Goal: Information Seeking & Learning: Learn about a topic

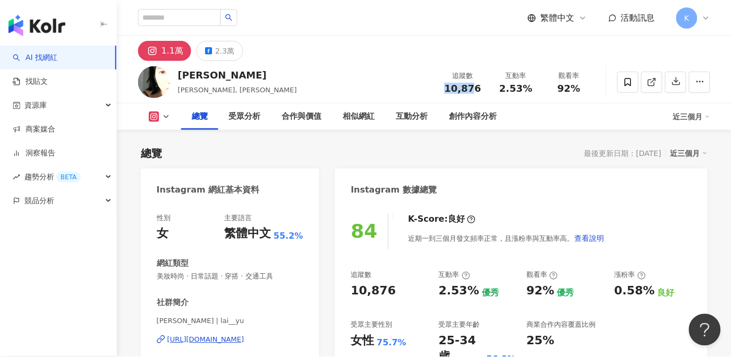
scroll to position [65, 0]
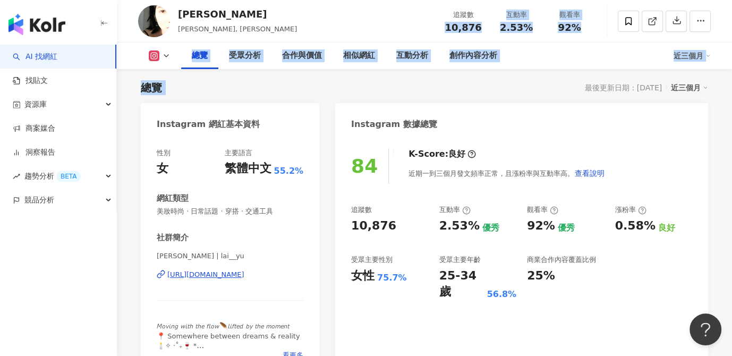
drag, startPoint x: 465, startPoint y: 88, endPoint x: 478, endPoint y: 87, distance: 12.8
click at [494, 33] on div "追蹤數 10,876 互動率 2.53% 觀看率 92%" at bounding box center [516, 20] width 159 height 31
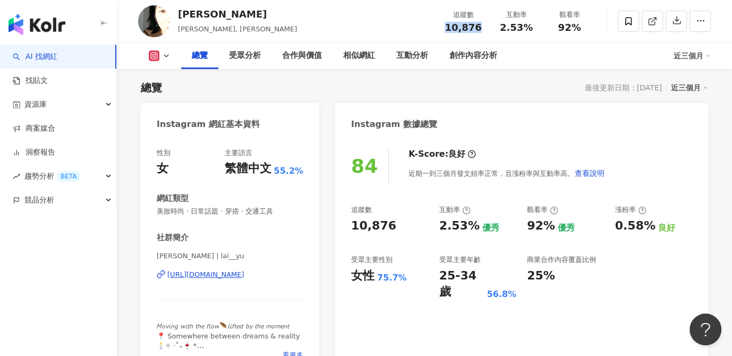
drag, startPoint x: 479, startPoint y: 29, endPoint x: 446, endPoint y: 27, distance: 33.5
click at [446, 27] on div "10,876" at bounding box center [463, 27] width 40 height 11
copy span "10,876"
drag, startPoint x: 501, startPoint y: 30, endPoint x: 532, endPoint y: 29, distance: 30.8
click at [530, 29] on div "2.53%" at bounding box center [516, 27] width 40 height 11
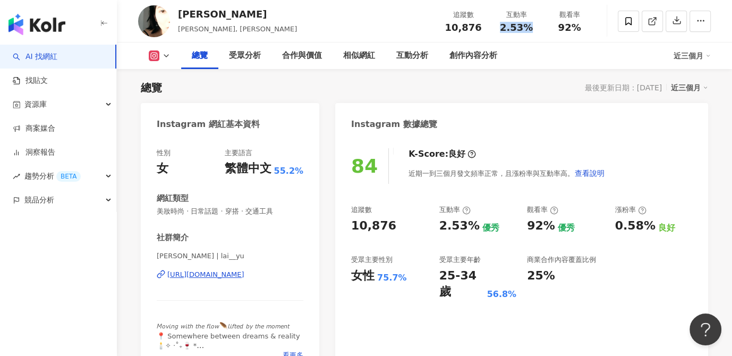
copy span "2.53%"
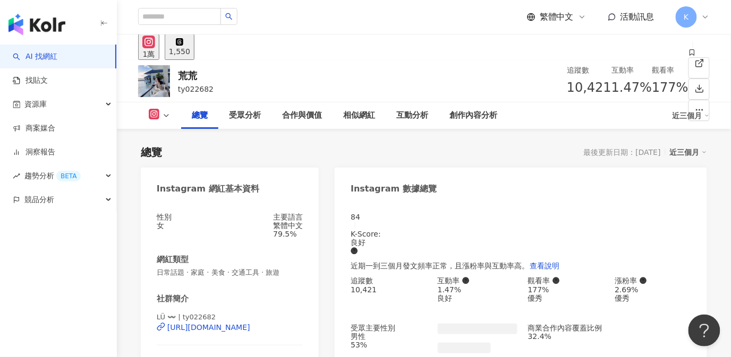
scroll to position [65, 0]
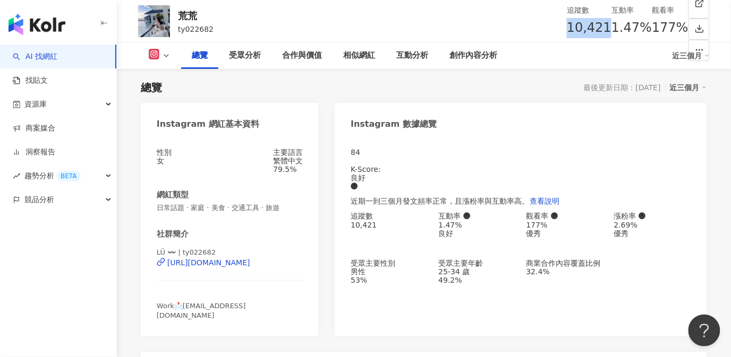
drag, startPoint x: 471, startPoint y: 29, endPoint x: 482, endPoint y: 30, distance: 11.7
click at [567, 30] on div "10,421" at bounding box center [589, 28] width 45 height 20
copy span "10,421"
drag, startPoint x: 499, startPoint y: 28, endPoint x: 545, endPoint y: 30, distance: 46.3
click at [567, 30] on div "追蹤數 10,421 互動率 1.47% 觀看率 177%" at bounding box center [628, 21] width 122 height 42
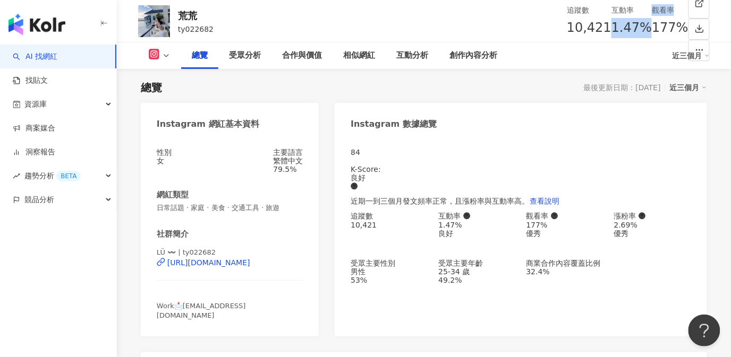
copy div "1.47% 觀看率"
drag, startPoint x: 557, startPoint y: 61, endPoint x: 537, endPoint y: 49, distance: 22.6
click at [557, 60] on div "總覽 受眾分析 合作與價值 相似網紅 互動分析 創作內容分析" at bounding box center [426, 55] width 491 height 27
drag, startPoint x: 500, startPoint y: 30, endPoint x: 527, endPoint y: 30, distance: 27.1
click at [611, 30] on div "1.47%" at bounding box center [631, 28] width 40 height 20
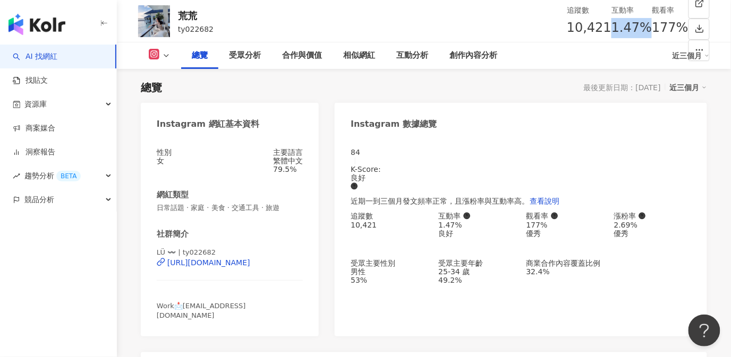
copy span "1.47%"
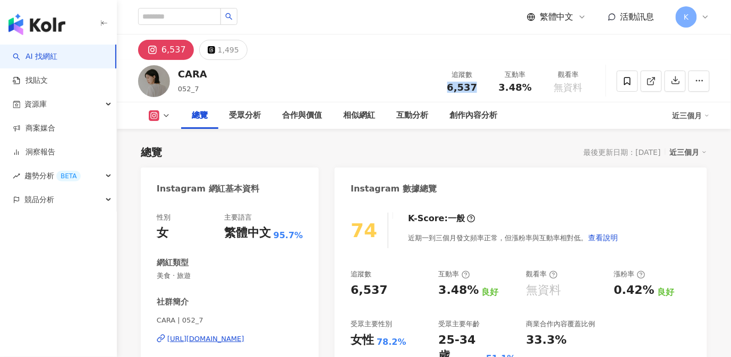
click at [484, 87] on div "追蹤數 6,537" at bounding box center [462, 81] width 53 height 23
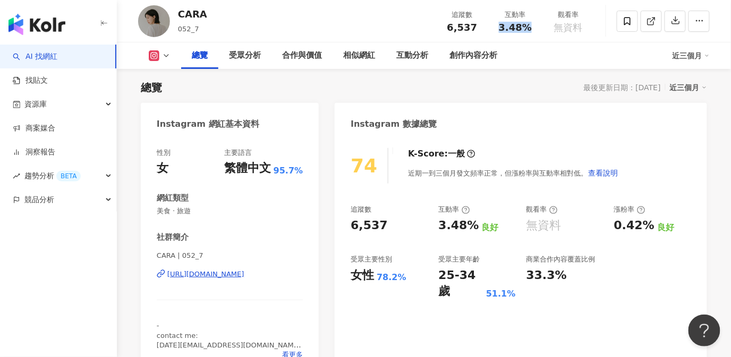
drag, startPoint x: 504, startPoint y: 29, endPoint x: 536, endPoint y: 30, distance: 32.4
click at [536, 30] on div "互動率 3.48%" at bounding box center [515, 21] width 53 height 23
copy span "3.48%"
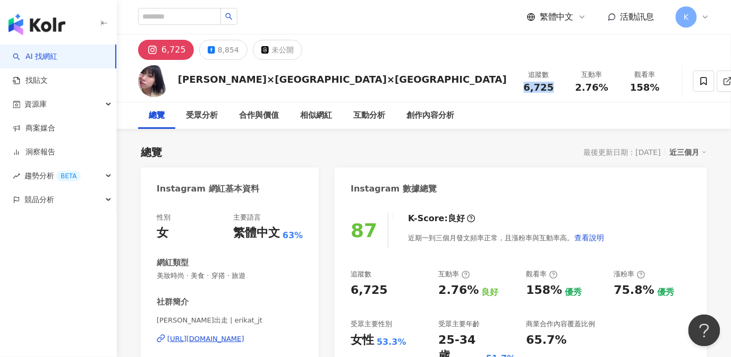
drag, startPoint x: 451, startPoint y: 84, endPoint x: 479, endPoint y: 87, distance: 27.7
click at [518, 87] on div "6,725" at bounding box center [538, 87] width 40 height 11
copy span "6,725"
drag, startPoint x: 501, startPoint y: 87, endPoint x: 535, endPoint y: 90, distance: 34.1
click at [572, 90] on div "2.76%" at bounding box center [592, 87] width 40 height 11
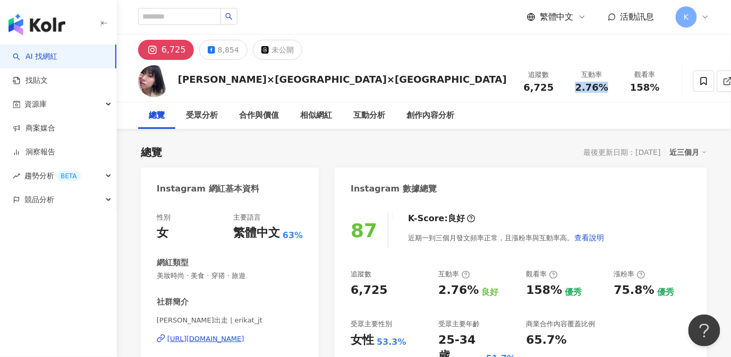
copy span "2.76%"
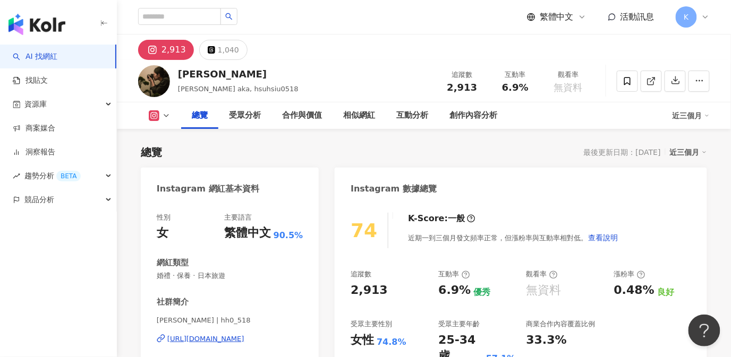
scroll to position [65, 0]
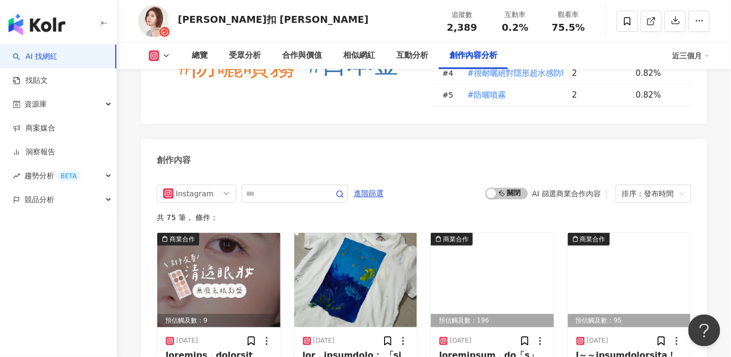
scroll to position [3209, 0]
